Goal: Check status

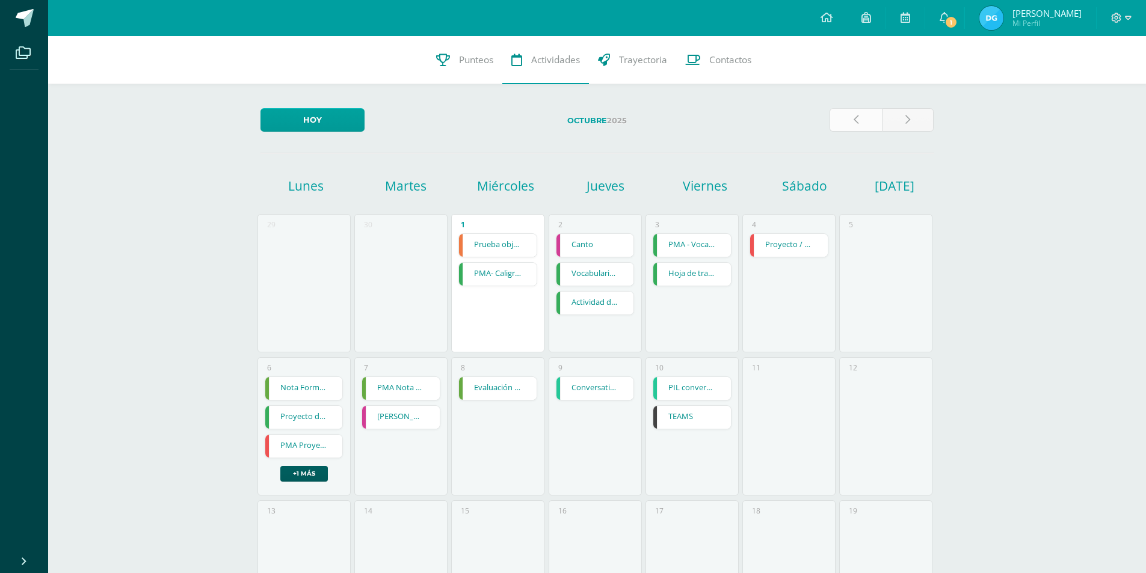
click at [861, 120] on link at bounding box center [856, 119] width 52 height 23
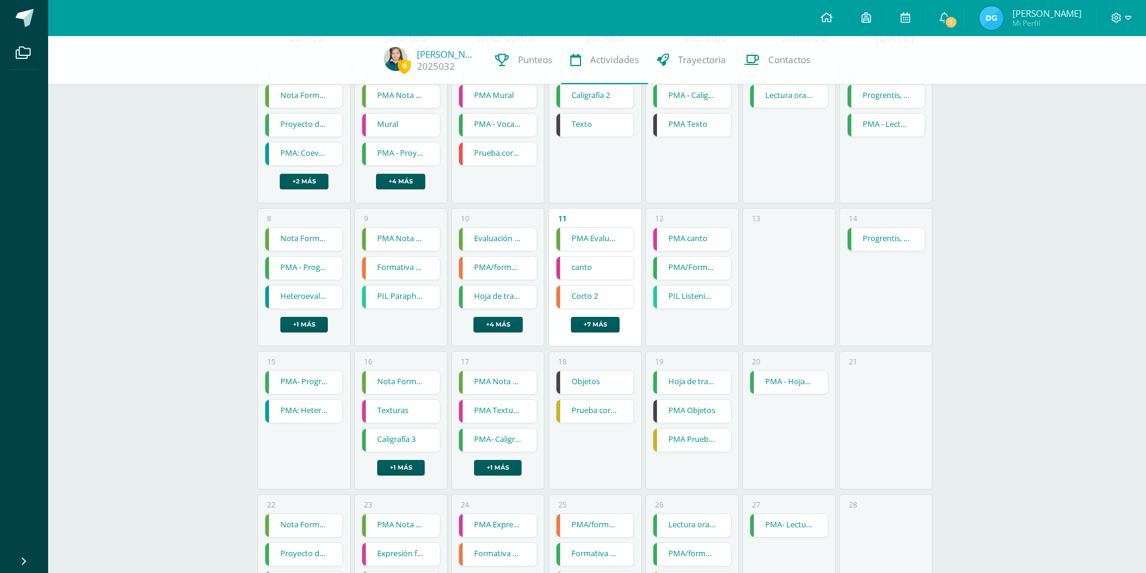
scroll to position [60, 0]
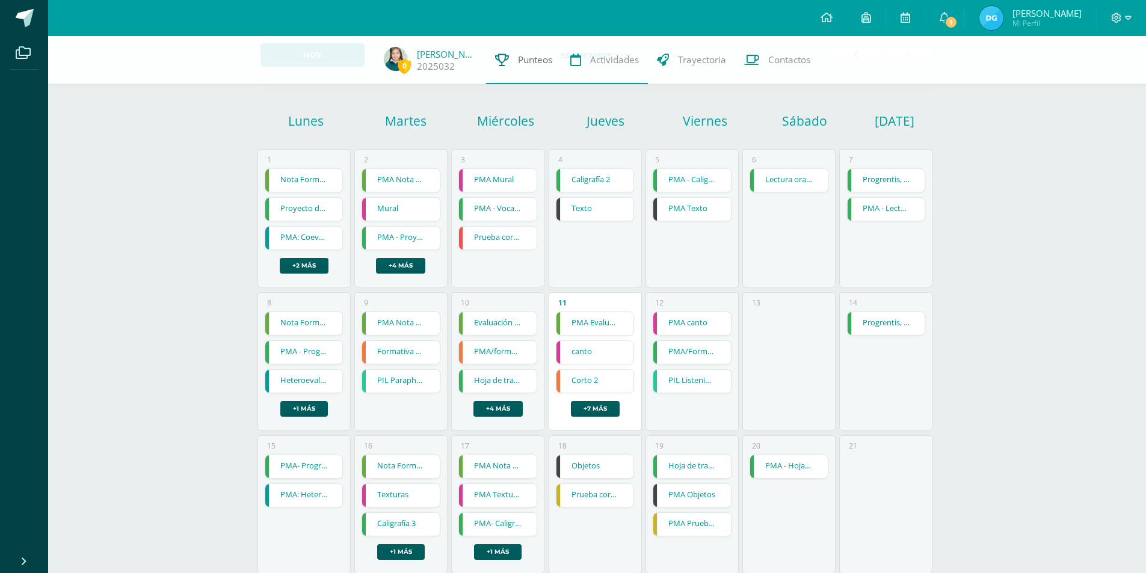
click at [533, 62] on span "Punteos" at bounding box center [535, 60] width 34 height 13
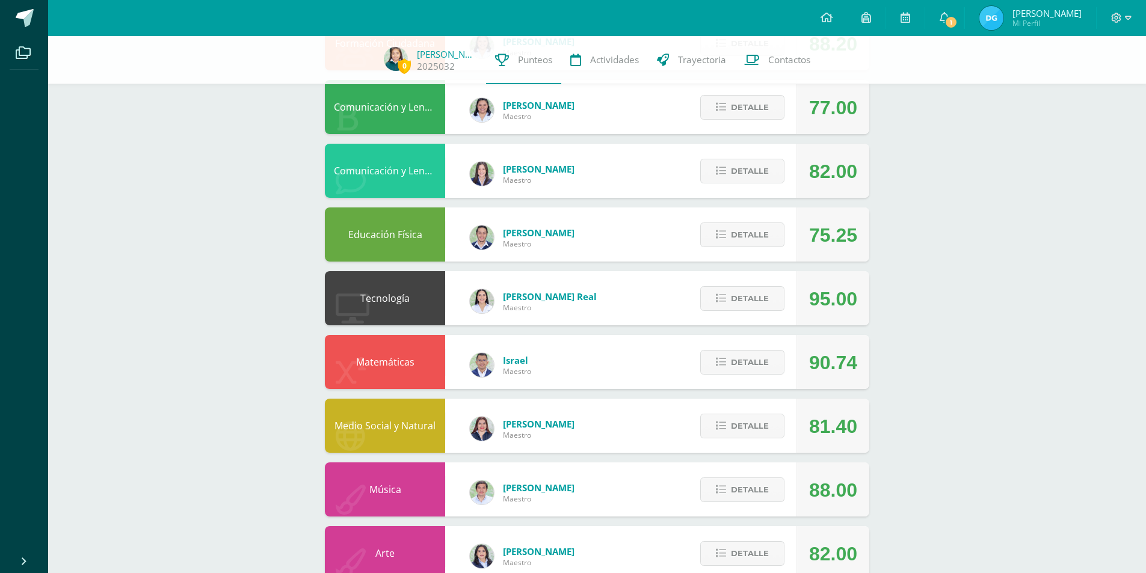
scroll to position [361, 0]
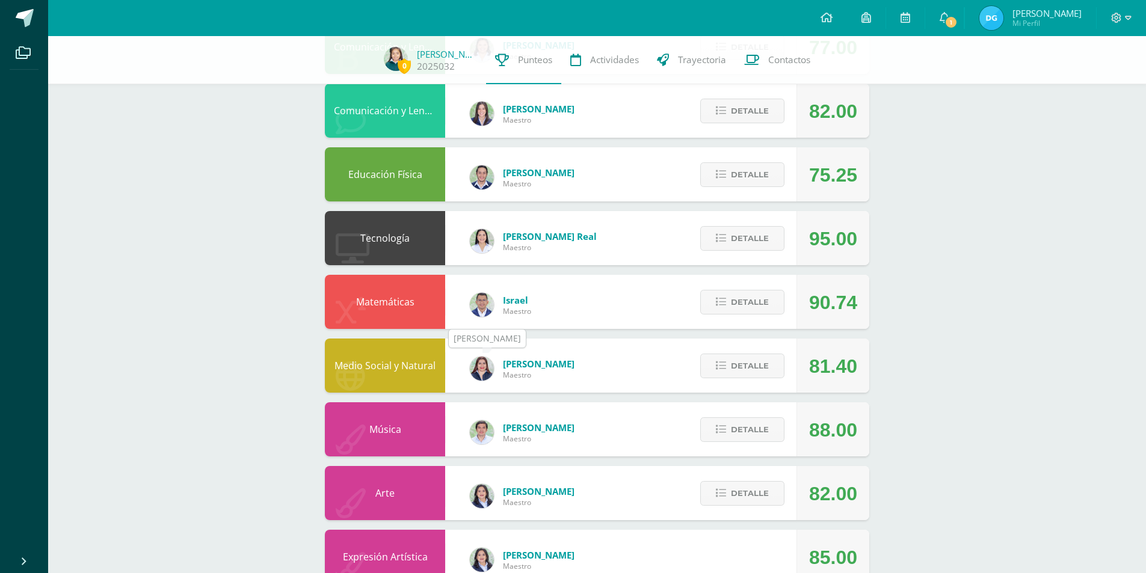
click at [487, 365] on img at bounding box center [482, 369] width 24 height 24
click at [714, 362] on button "Detalle" at bounding box center [742, 366] width 84 height 25
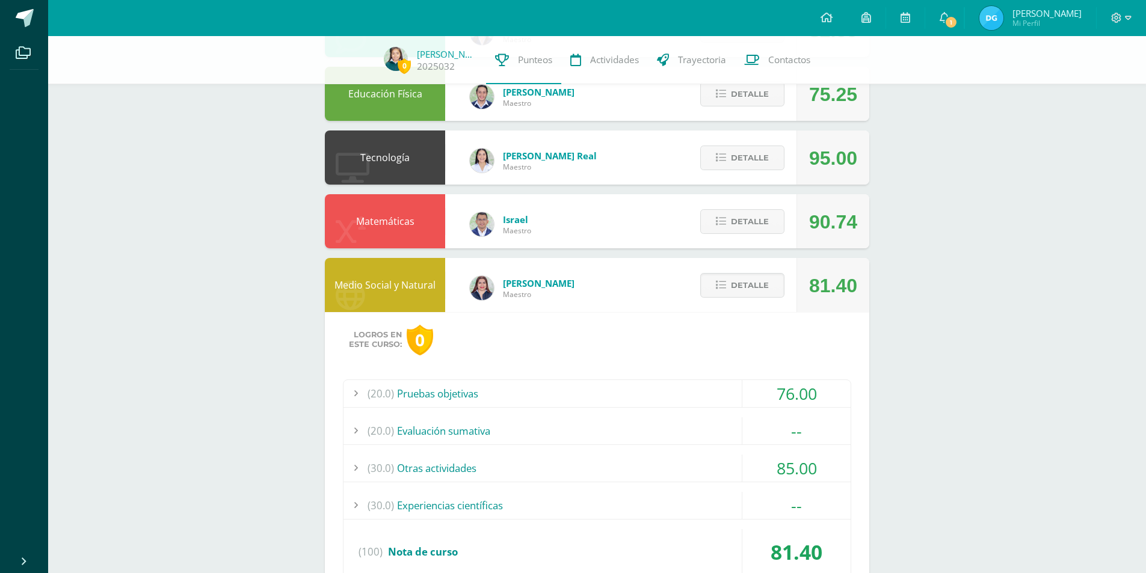
scroll to position [481, 0]
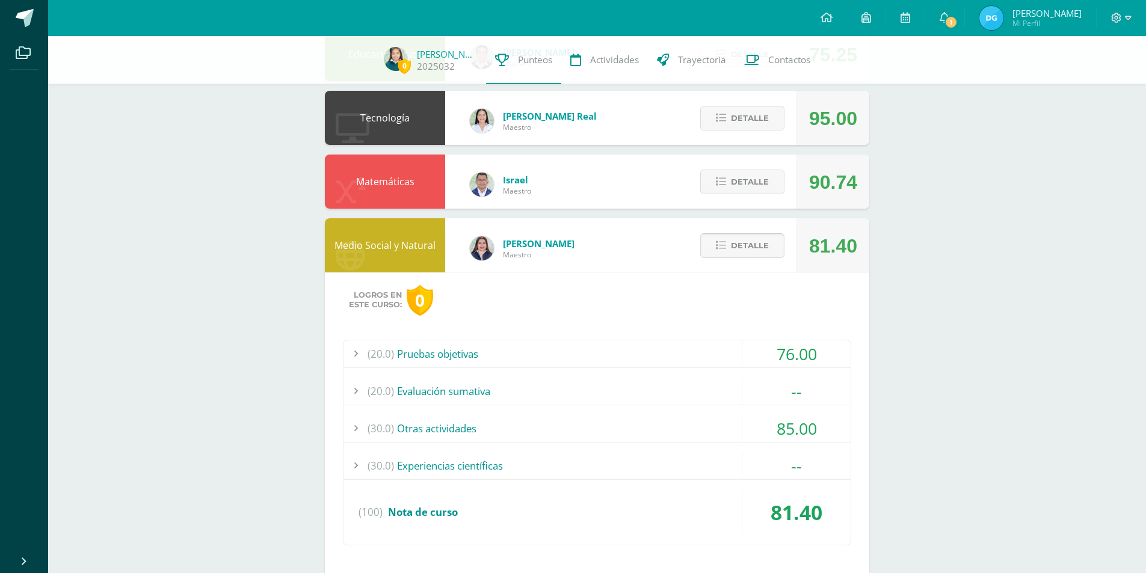
click at [758, 252] on span "Detalle" at bounding box center [750, 246] width 38 height 22
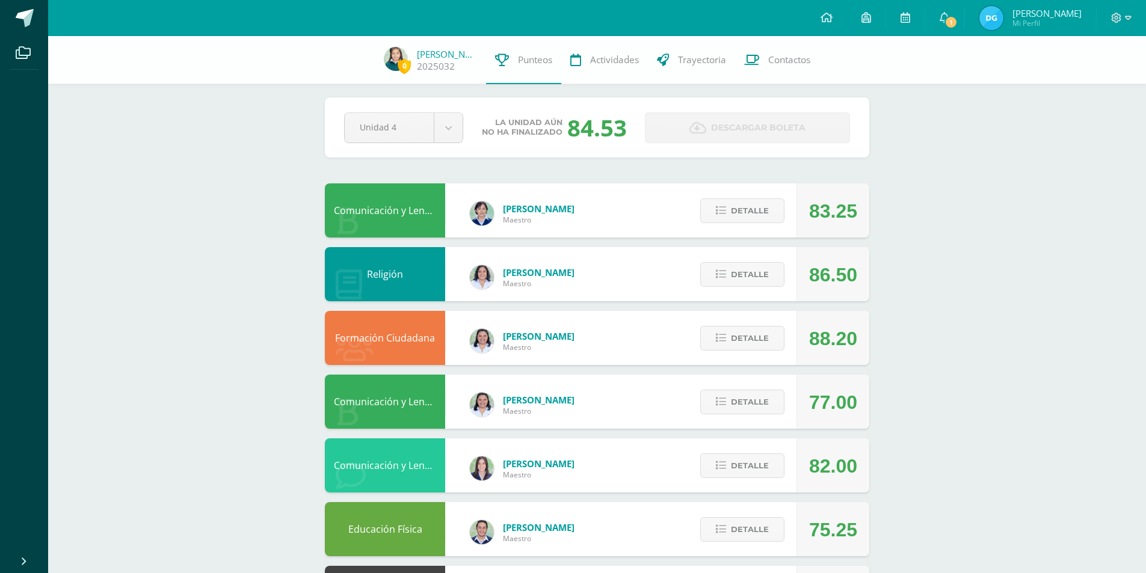
scroll to position [0, 0]
